Goal: Book appointment/travel/reservation

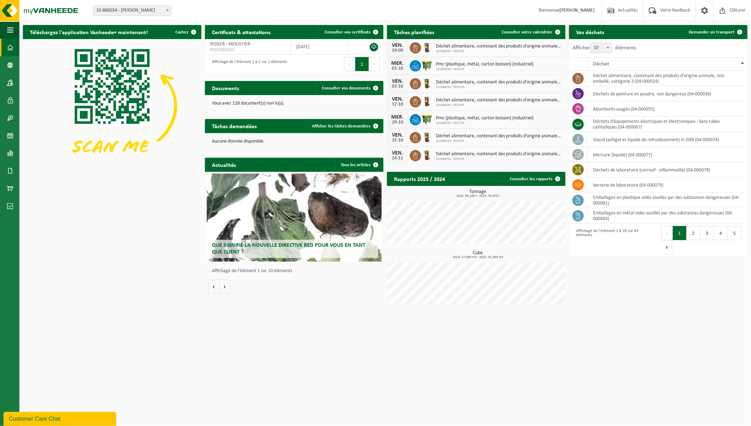
drag, startPoint x: 714, startPoint y: 31, endPoint x: 226, endPoint y: 127, distance: 497.3
click at [306, 31] on span "Demander un transport" at bounding box center [712, 32] width 46 height 5
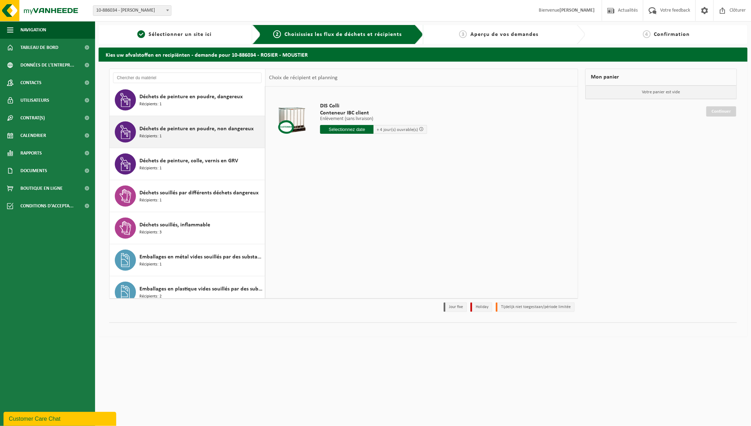
scroll to position [548, 0]
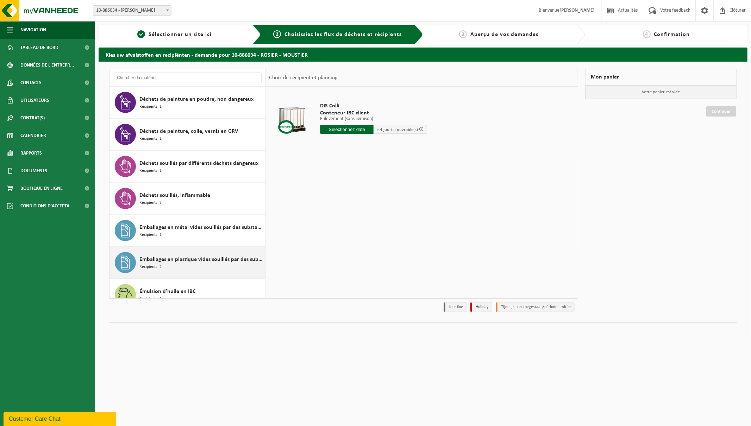
click at [189, 266] on div "Emballages en plastique vides souillés par des substances dangereuses Récipient…" at bounding box center [201, 262] width 124 height 21
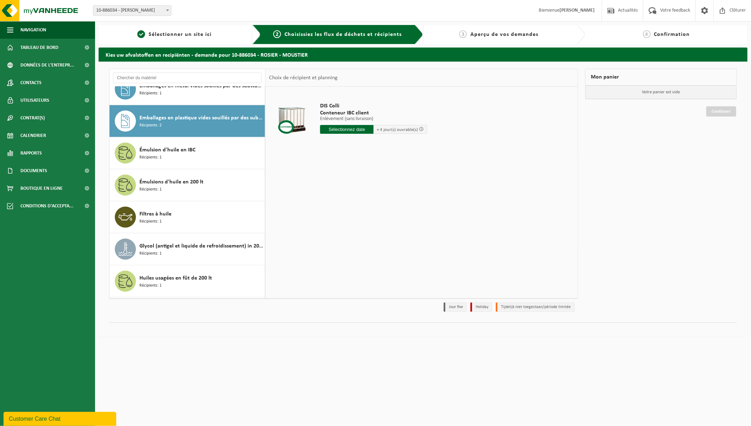
scroll to position [738, 0]
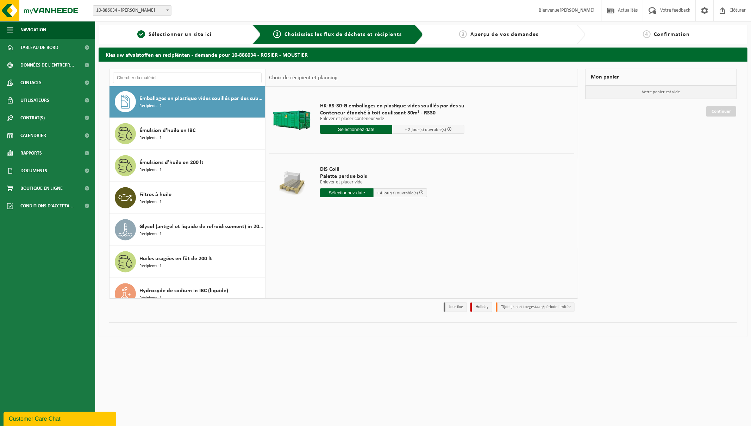
click at [349, 129] on input "text" at bounding box center [356, 129] width 72 height 9
click at [325, 191] on div "15" at bounding box center [327, 191] width 12 height 11
type input "à partir de 2025-09-15"
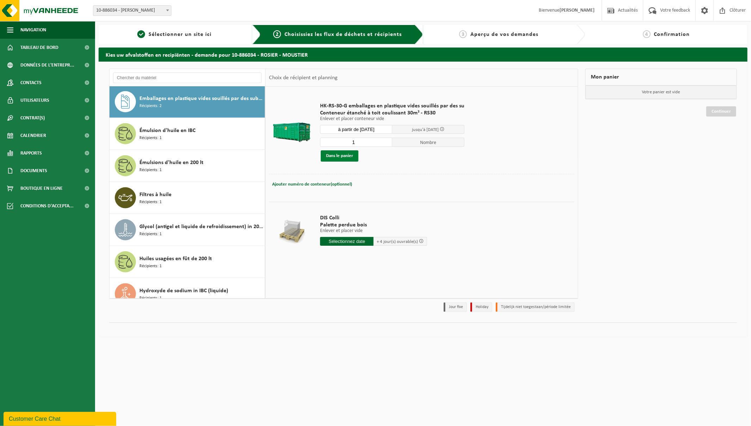
click at [339, 157] on button "Dans le panier" at bounding box center [340, 155] width 38 height 11
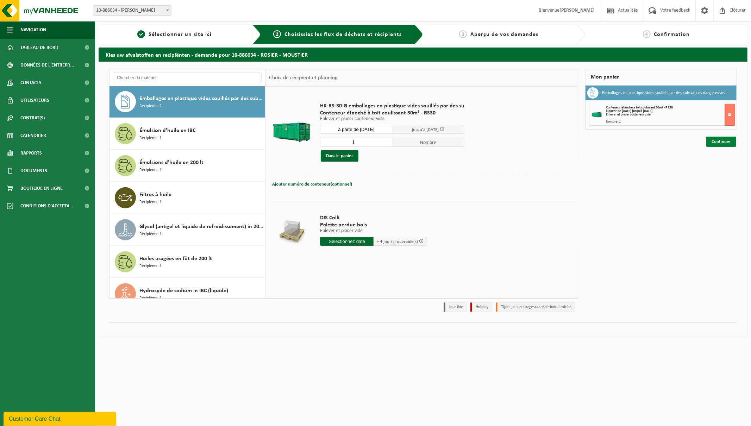
click at [726, 141] on link "Continuer" at bounding box center [722, 142] width 30 height 10
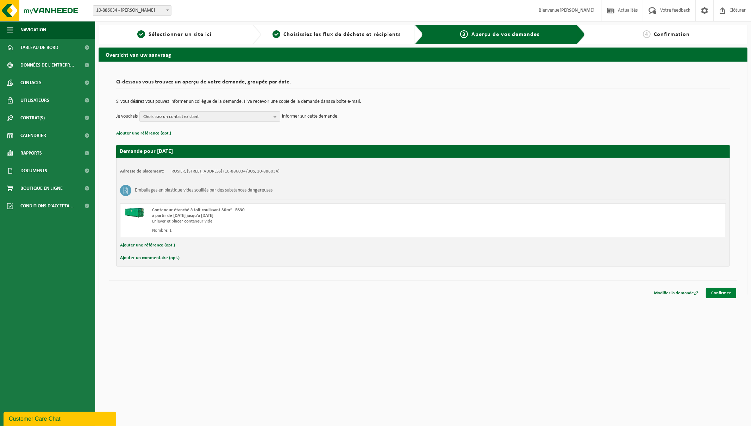
click at [723, 293] on link "Confirmer" at bounding box center [721, 293] width 30 height 10
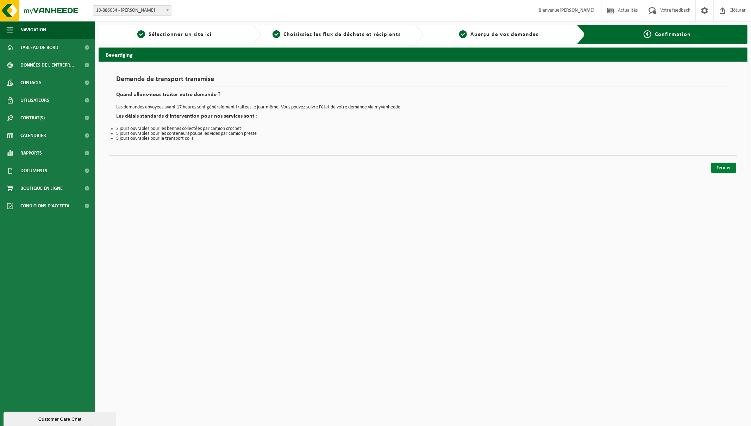
click at [728, 167] on link "Fermer" at bounding box center [724, 168] width 25 height 10
